Goal: Task Accomplishment & Management: Manage account settings

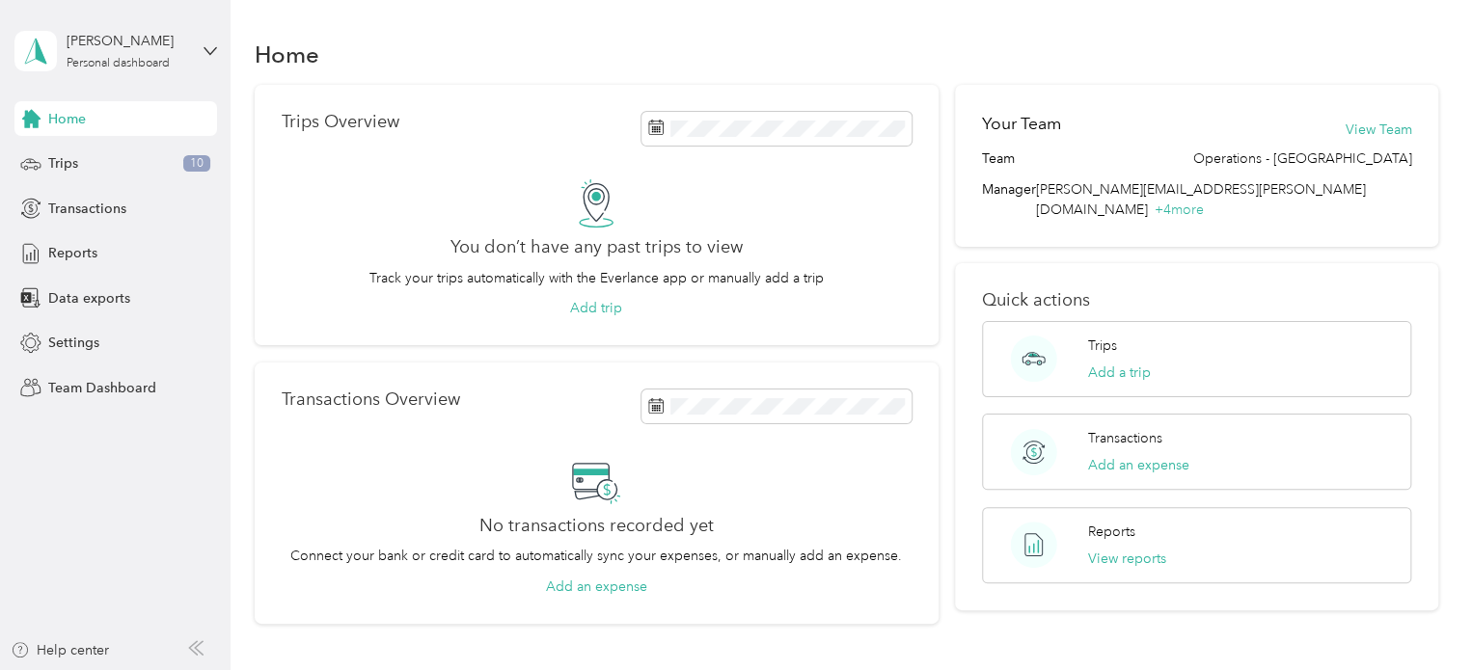
click at [81, 115] on span "Home" at bounding box center [67, 119] width 38 height 20
click at [80, 389] on span "Team Dashboard" at bounding box center [102, 388] width 108 height 20
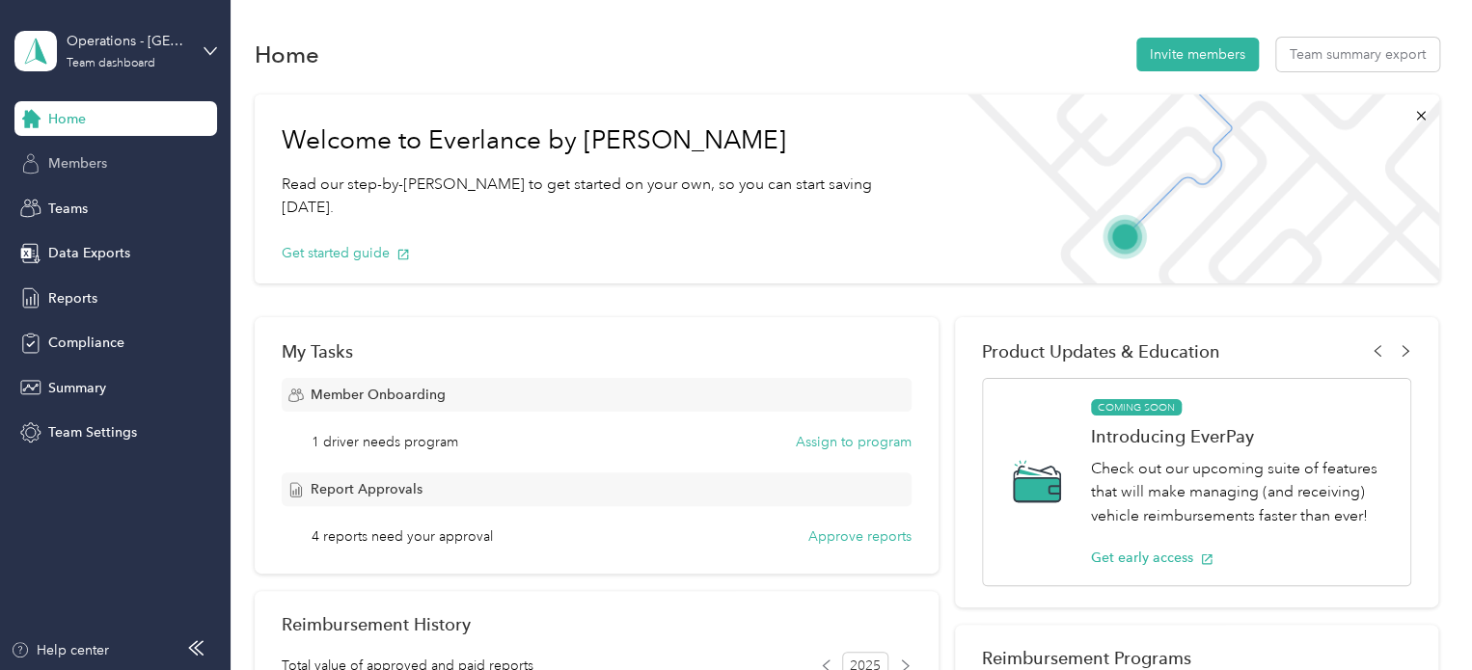
click at [95, 165] on span "Members" at bounding box center [77, 163] width 59 height 20
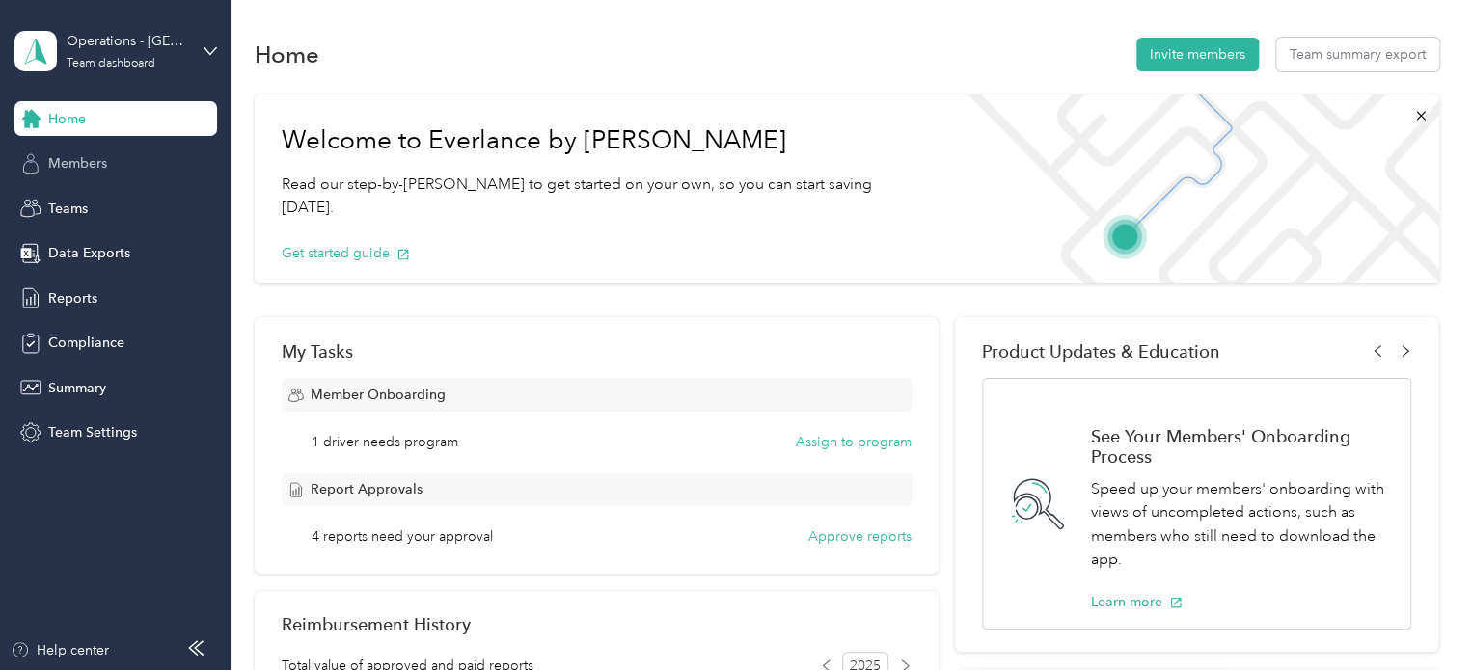
click at [97, 165] on span "Members" at bounding box center [77, 163] width 59 height 20
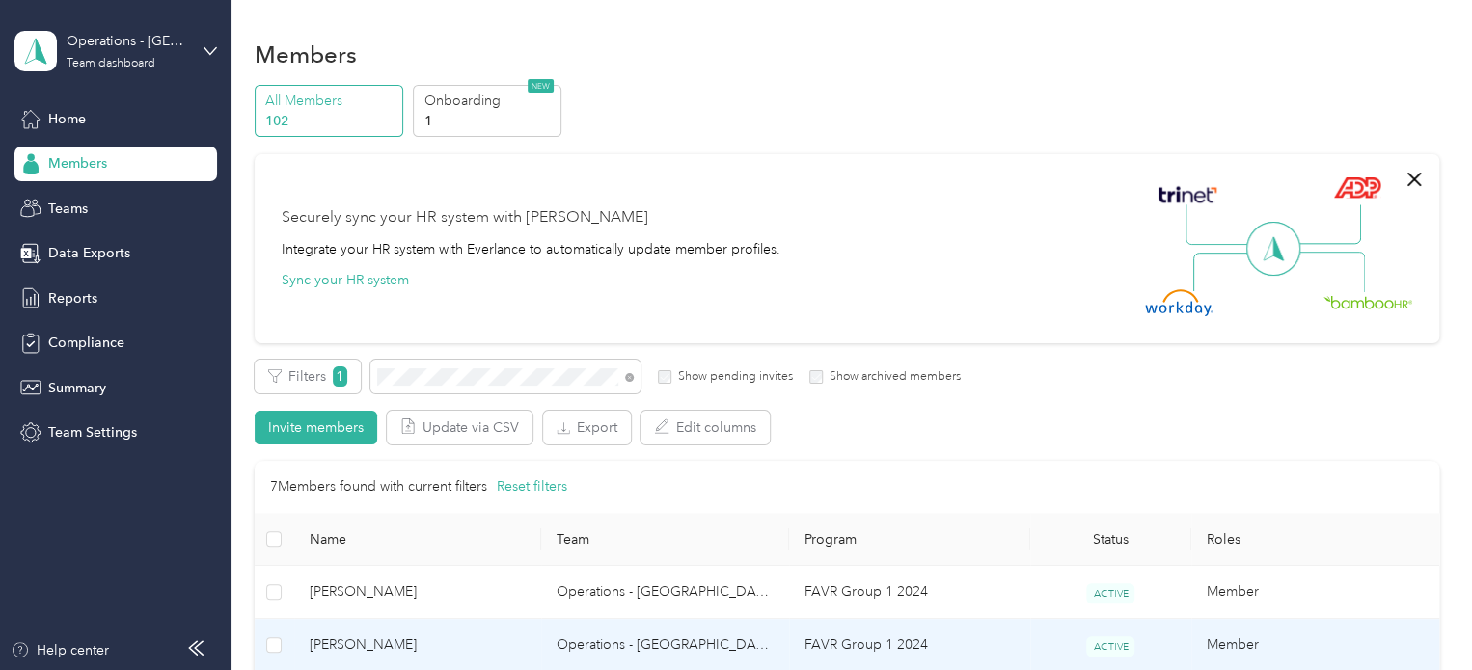
click at [405, 638] on span "[PERSON_NAME]" at bounding box center [418, 645] width 217 height 21
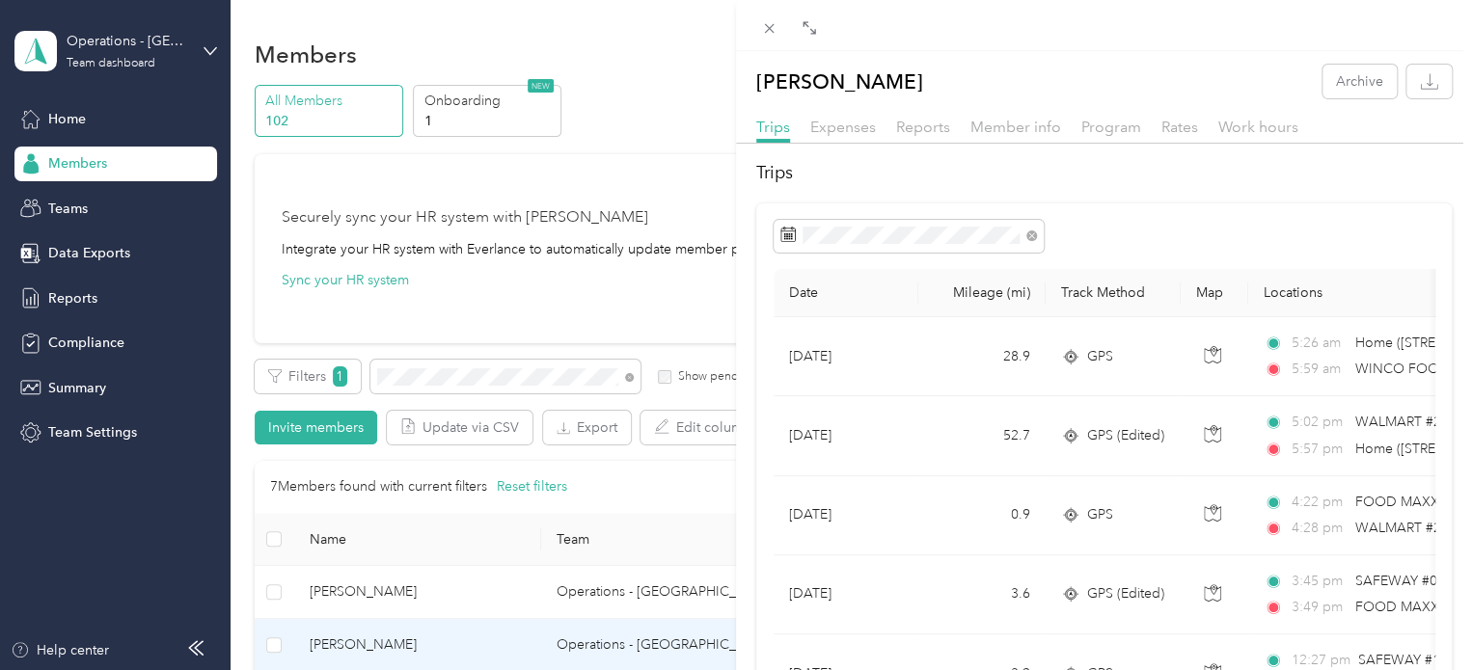
click at [436, 377] on div "Gerald T. Stevenson Archive Trips Expenses Reports Member info Program Rates Wo…" at bounding box center [736, 335] width 1472 height 670
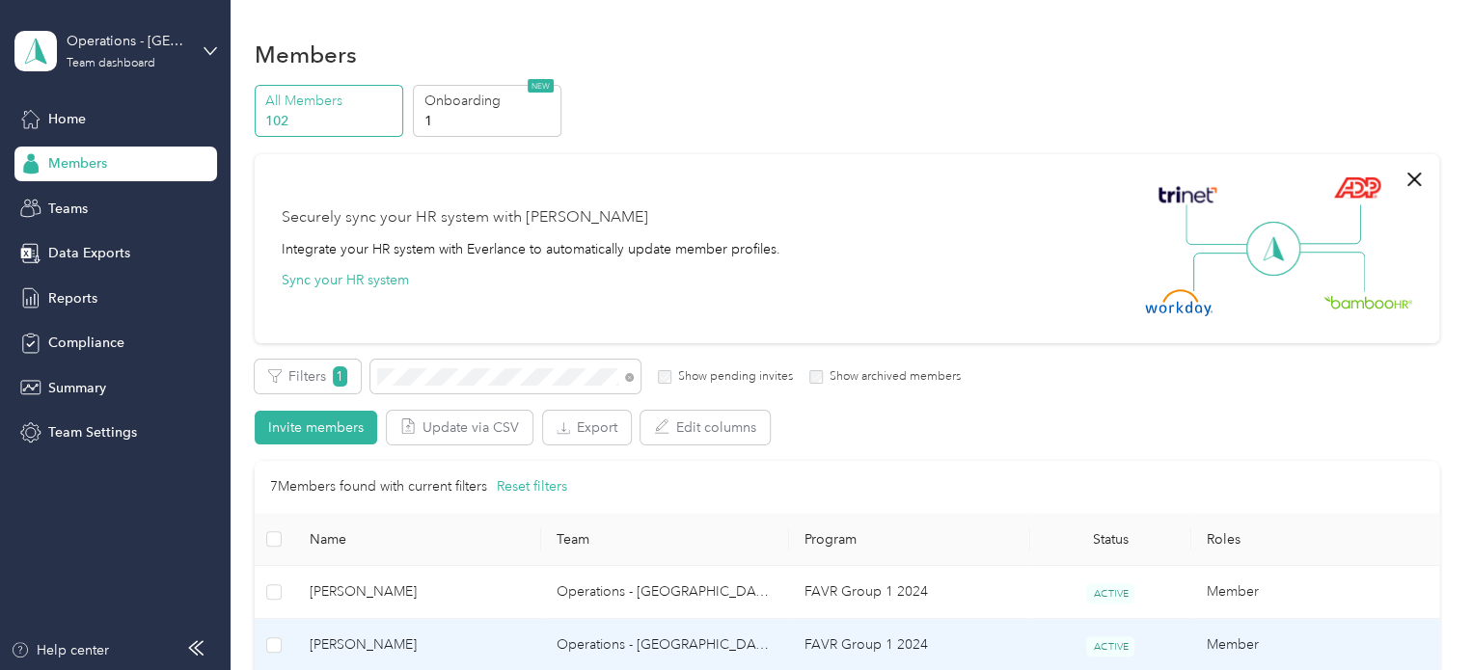
click at [436, 377] on div at bounding box center [736, 335] width 1472 height 670
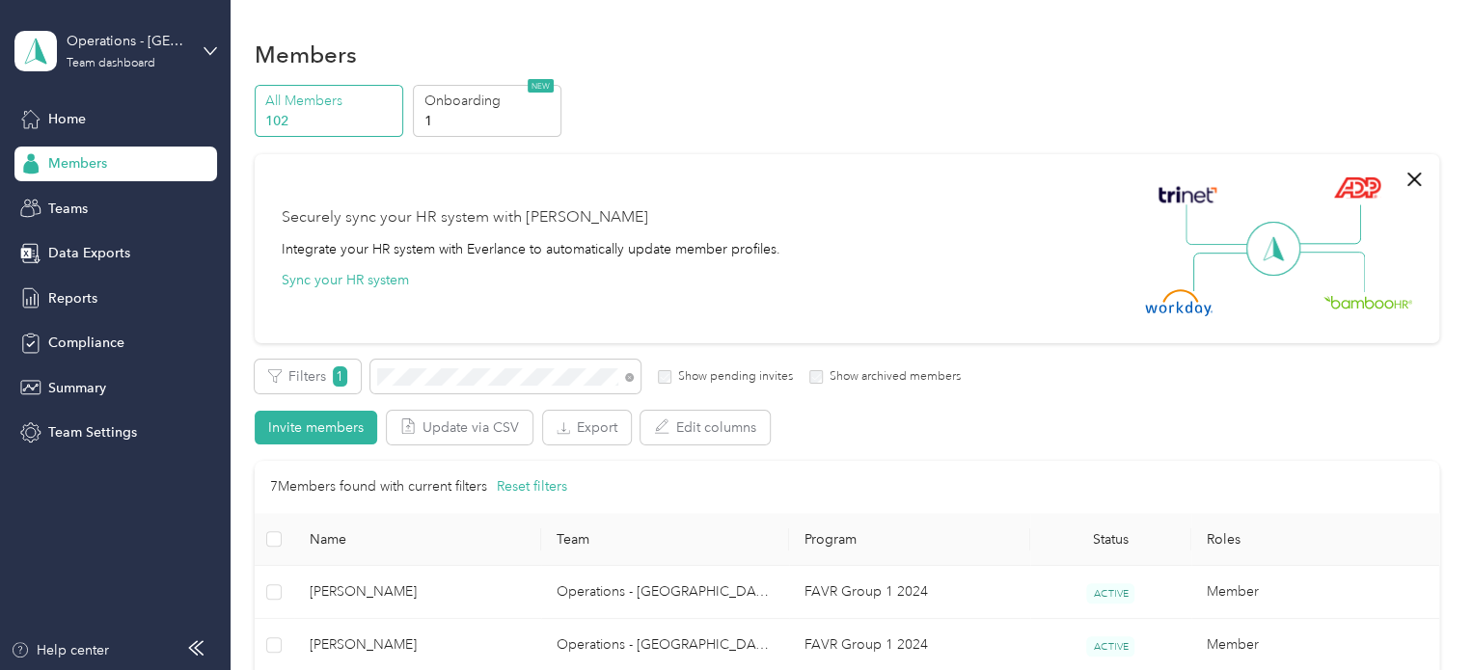
click at [436, 377] on div at bounding box center [736, 335] width 1472 height 670
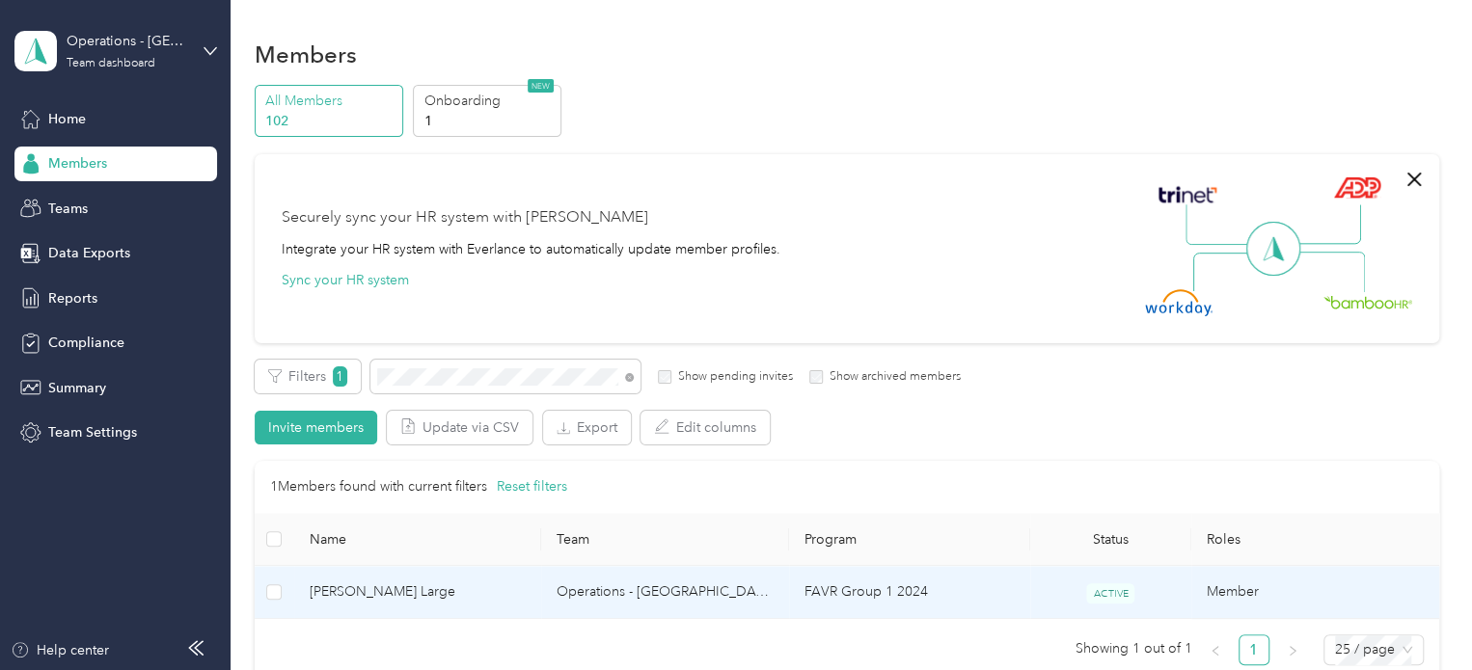
click at [421, 596] on span "Elizabeth N. Large" at bounding box center [418, 592] width 217 height 21
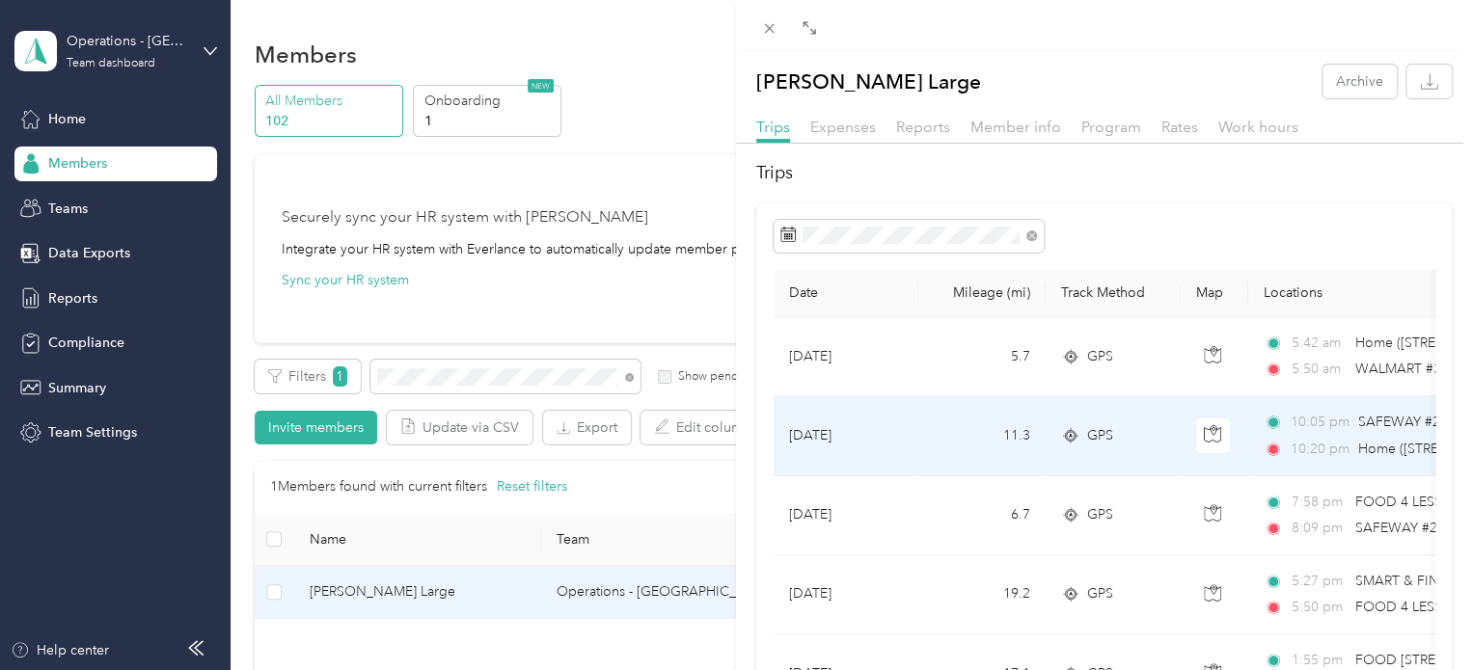
scroll to position [96, 0]
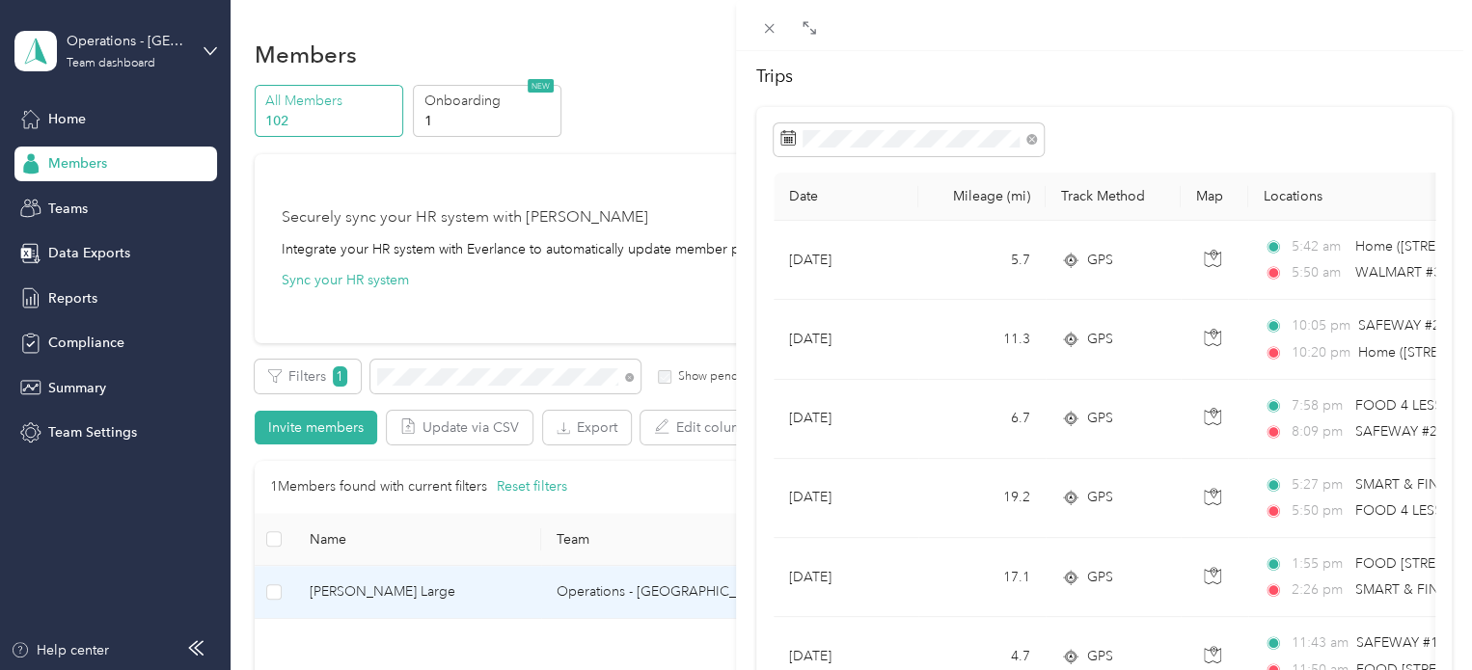
click at [421, 377] on div "Elizabeth N. Large Archive Trips Expenses Reports Member info Program Rates Wor…" at bounding box center [736, 335] width 1472 height 670
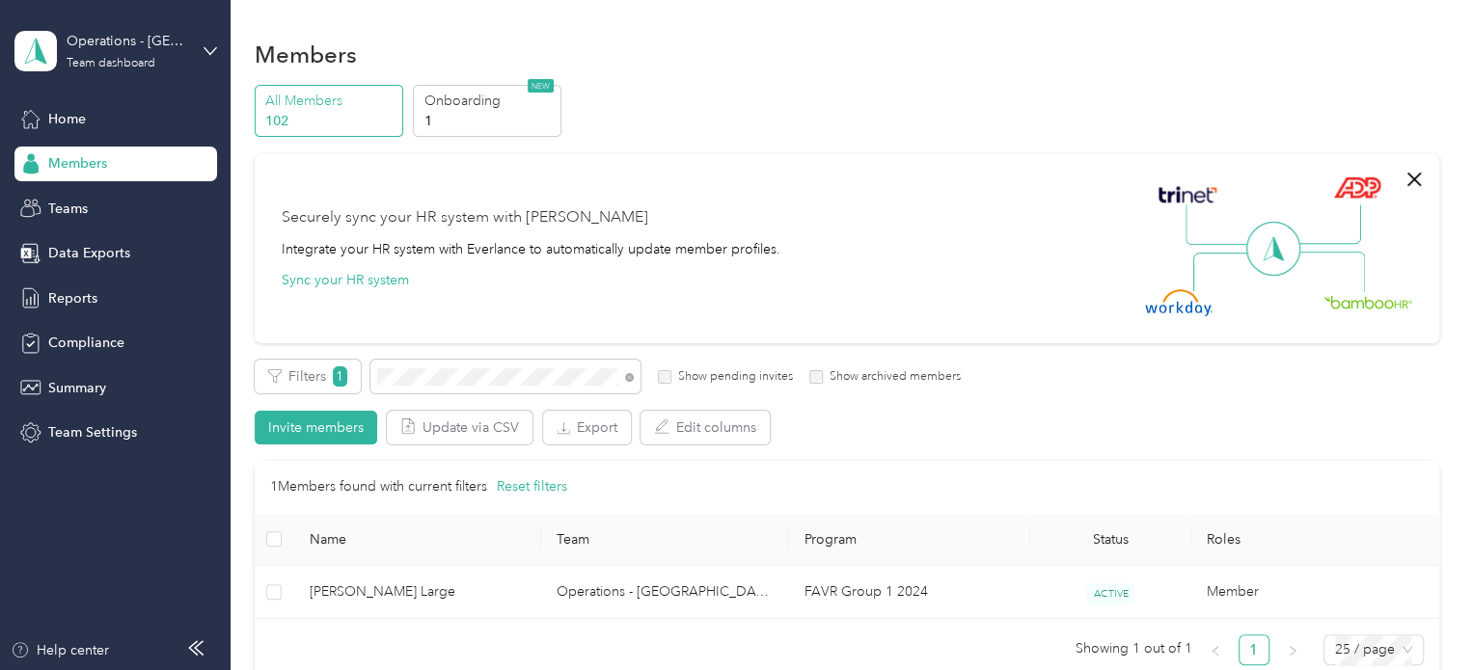
click at [421, 377] on div at bounding box center [736, 335] width 1472 height 670
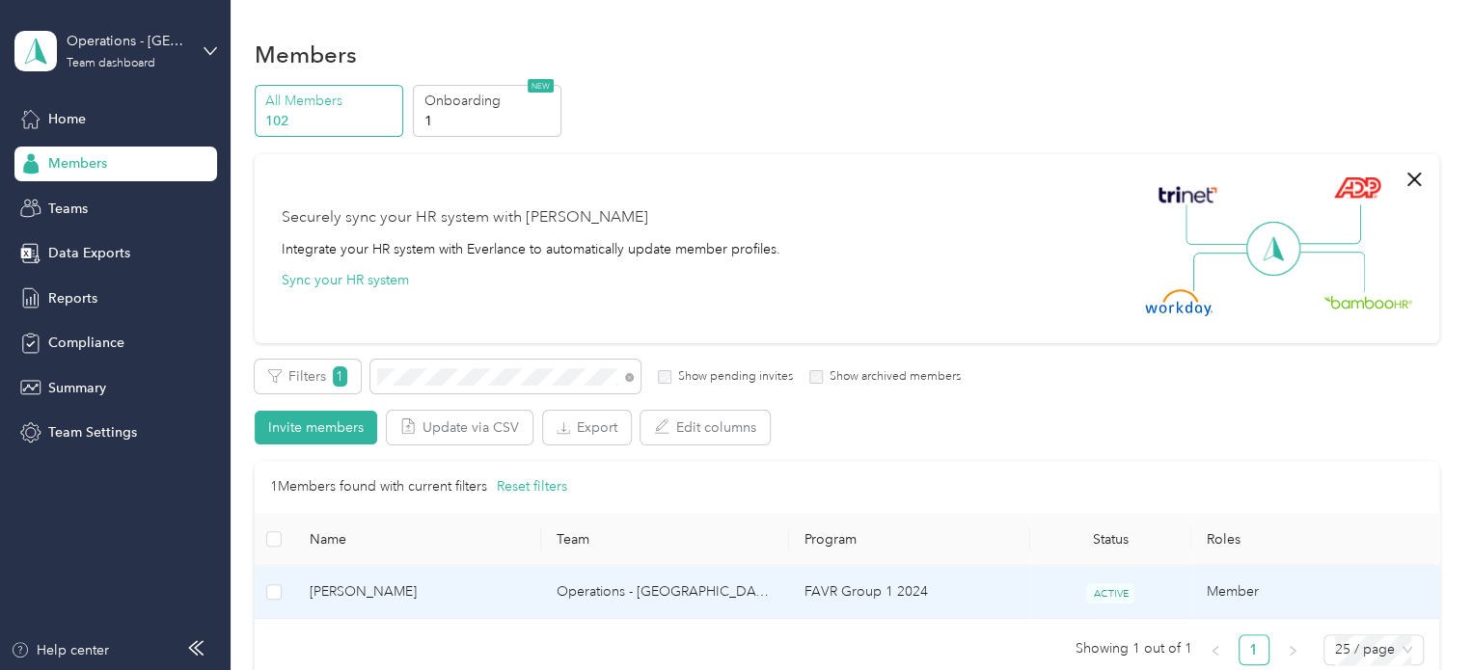
click at [373, 605] on td "Francisco Rodriguez" at bounding box center [418, 592] width 248 height 53
